Goal: Navigation & Orientation: Go to known website

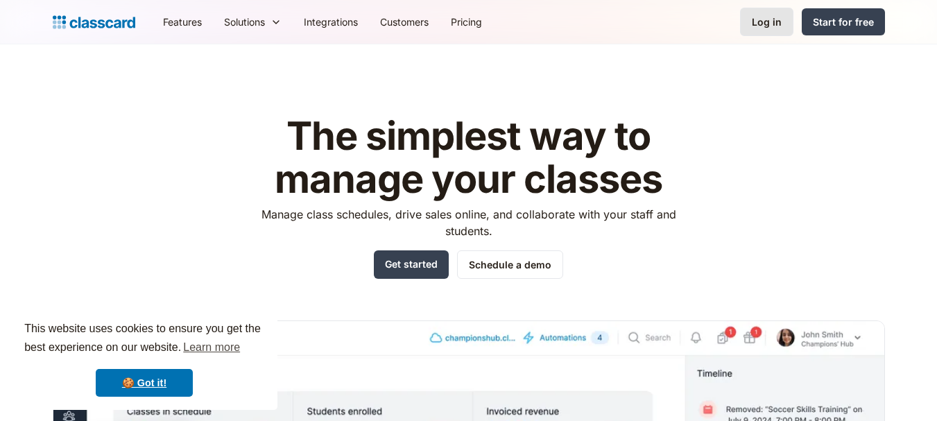
click at [766, 19] on div "Log in" at bounding box center [767, 22] width 30 height 15
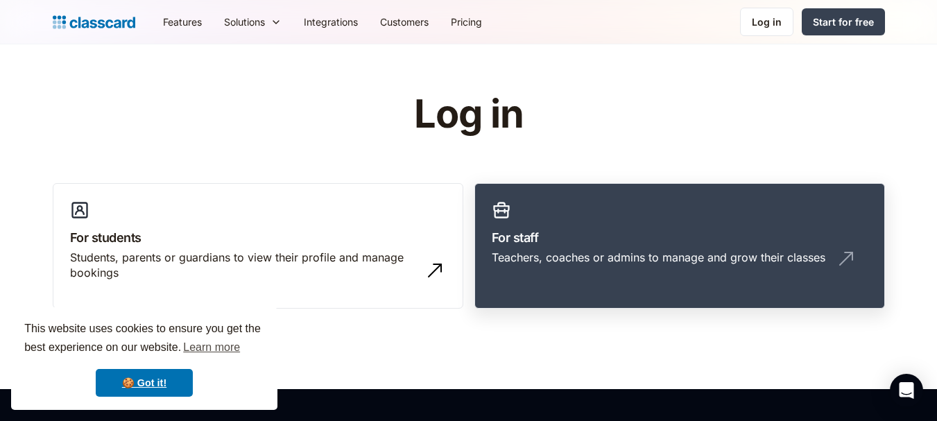
click at [541, 263] on div "Teachers, coaches or admins to manage and grow their classes" at bounding box center [659, 257] width 334 height 15
